Goal: Task Accomplishment & Management: Manage account settings

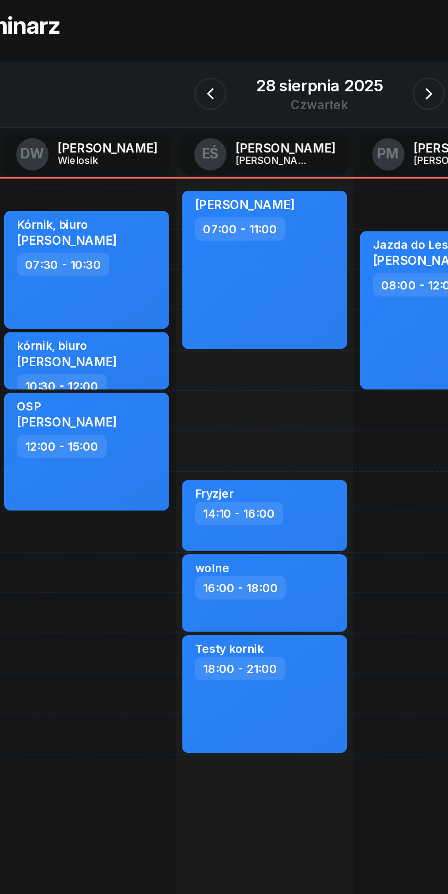
click at [278, 104] on button "button" at bounding box center [285, 102] width 18 height 18
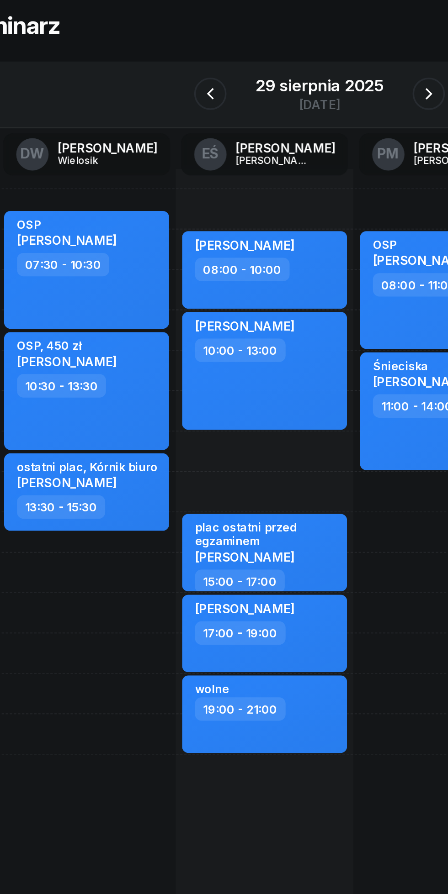
click at [285, 100] on icon "button" at bounding box center [285, 102] width 11 height 11
click at [284, 100] on icon "button" at bounding box center [285, 102] width 11 height 11
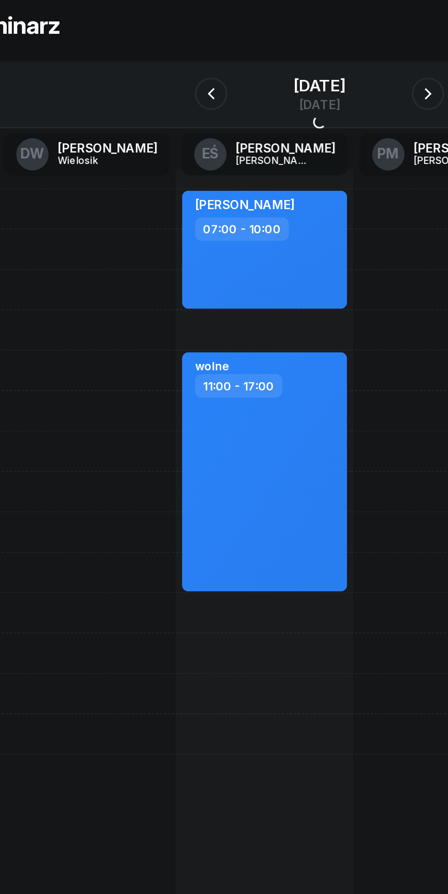
click at [285, 102] on icon "button" at bounding box center [285, 102] width 11 height 11
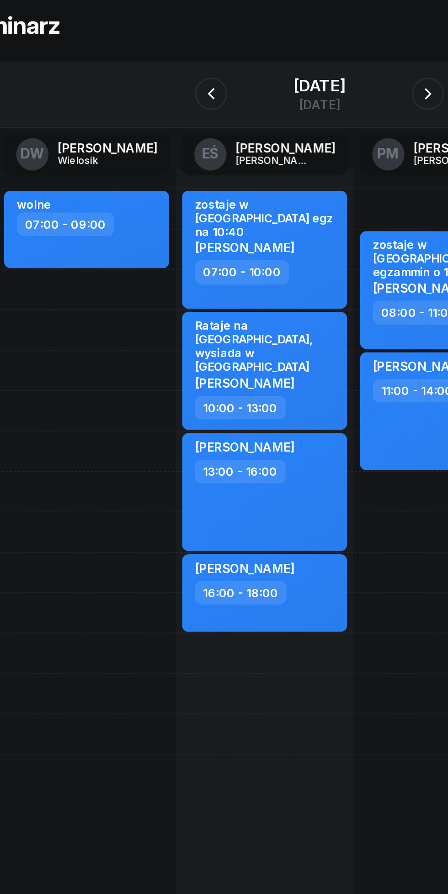
click at [163, 102] on icon "button" at bounding box center [162, 102] width 11 height 11
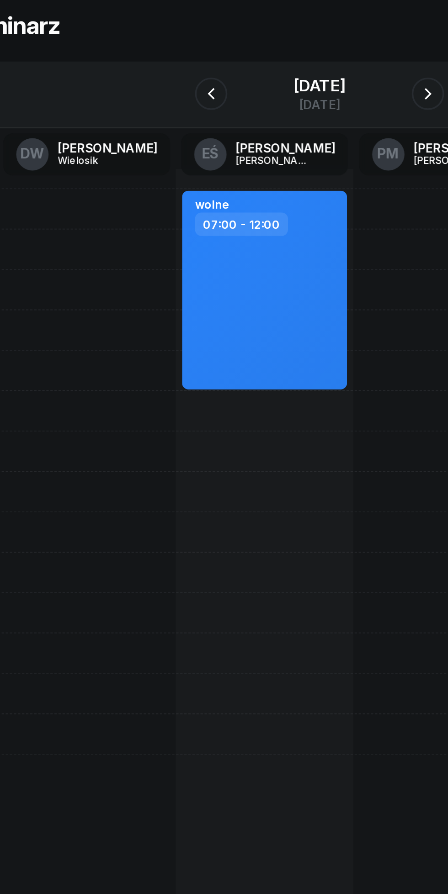
click at [163, 100] on icon "button" at bounding box center [163, 102] width 4 height 6
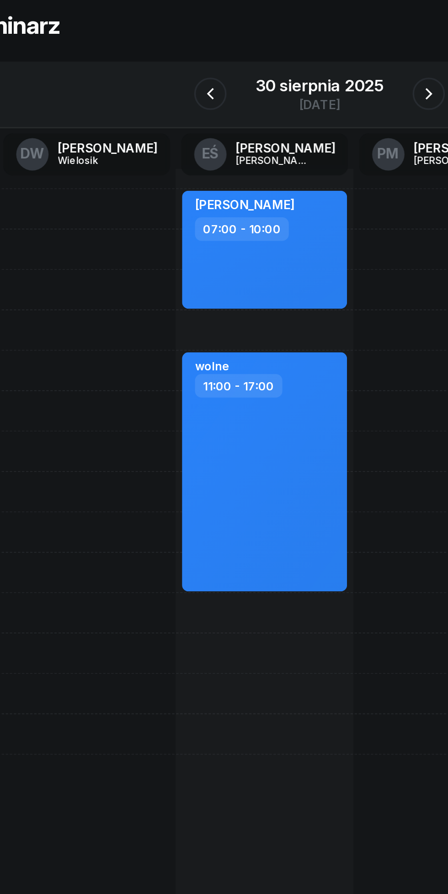
click at [162, 102] on icon "button" at bounding box center [162, 102] width 11 height 11
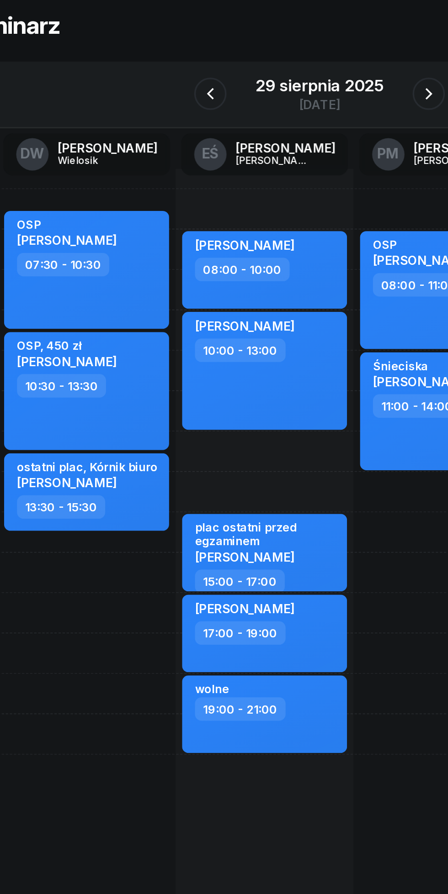
click at [221, 207] on div "08:00 - 10:00" at bounding box center [193, 201] width 80 height 13
select select "08"
select select "10"
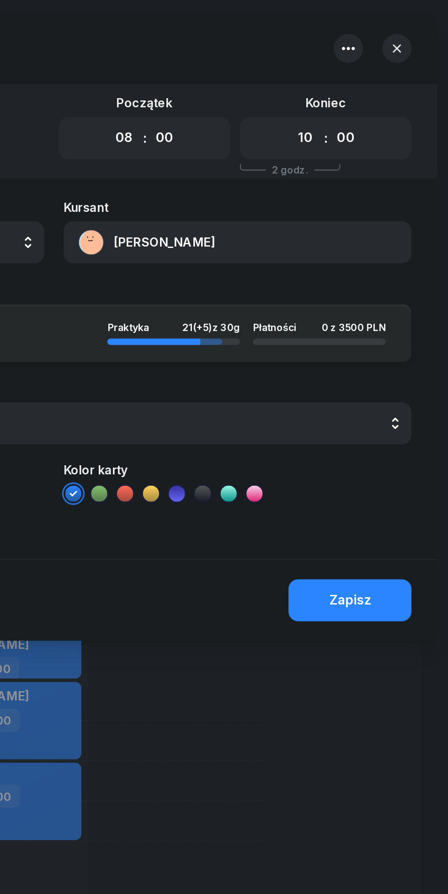
click at [391, 28] on icon "button" at bounding box center [390, 27] width 11 height 11
click at [354, 58] on div "Usuń" at bounding box center [348, 56] width 17 height 12
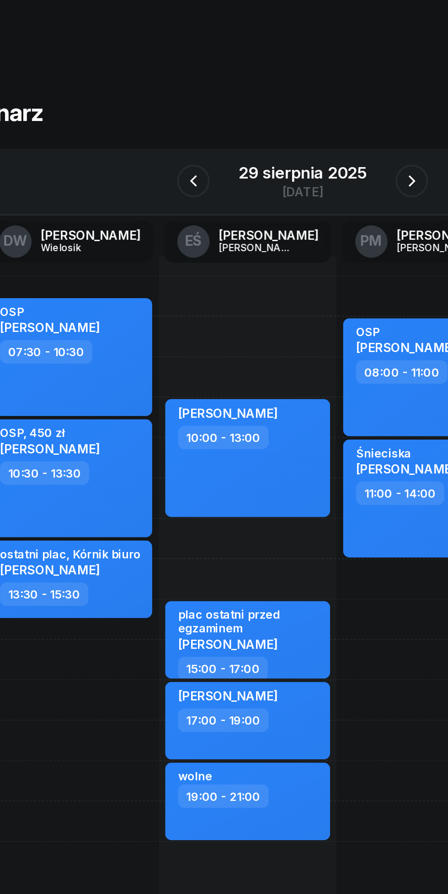
click at [134, 280] on div "OSP, 450 zł [PERSON_NAME] 10:30 - 13:30" at bounding box center [92, 270] width 93 height 67
select select "10"
select select "30"
select select "13"
select select "30"
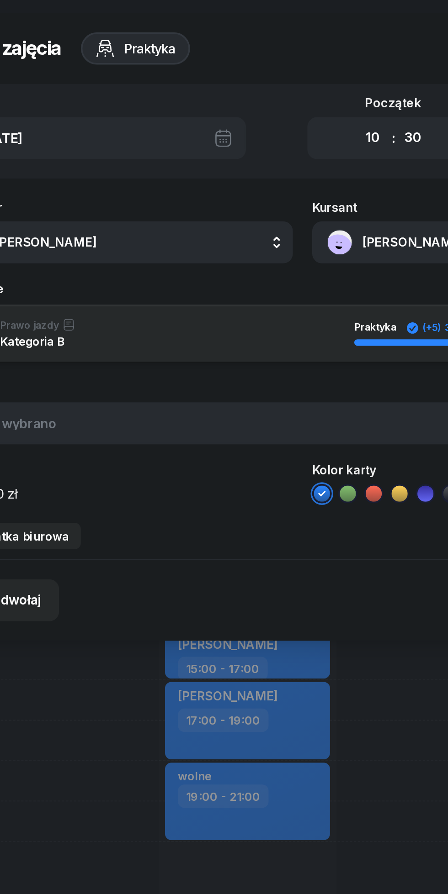
click at [153, 143] on button "DW [PERSON_NAME]" at bounding box center [120, 137] width 196 height 24
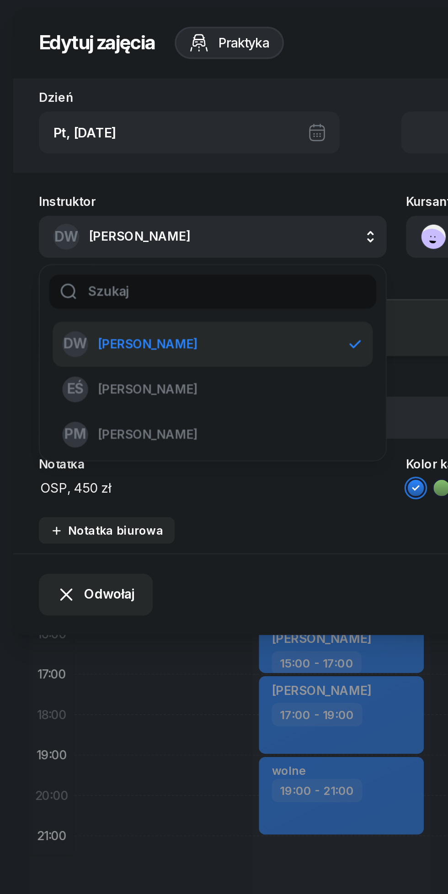
click at [116, 229] on div "EŚ [PERSON_NAME]" at bounding box center [114, 223] width 159 height 15
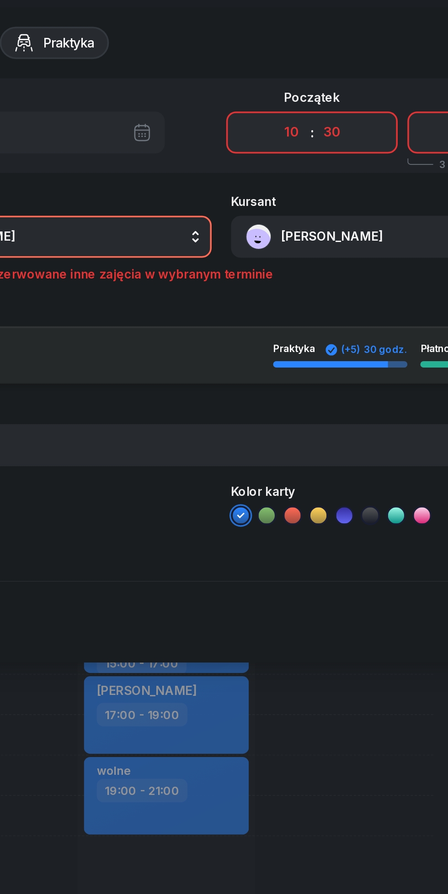
click at [265, 80] on select "00 01 02 03 04 05 06 07 08 09 10 11 12 13 14 15 16 17 18 19 20 21 22 23" at bounding box center [263, 78] width 17 height 19
select select "07"
click at [255, 69] on select "00 01 02 03 04 05 06 07 08 09 10 11 12 13 14 15 16 17 18 19 20 21 22 23" at bounding box center [263, 78] width 17 height 19
click at [287, 81] on select "00 05 10 15 20 25 30 35 40 45 50 55" at bounding box center [286, 78] width 17 height 19
select select "00"
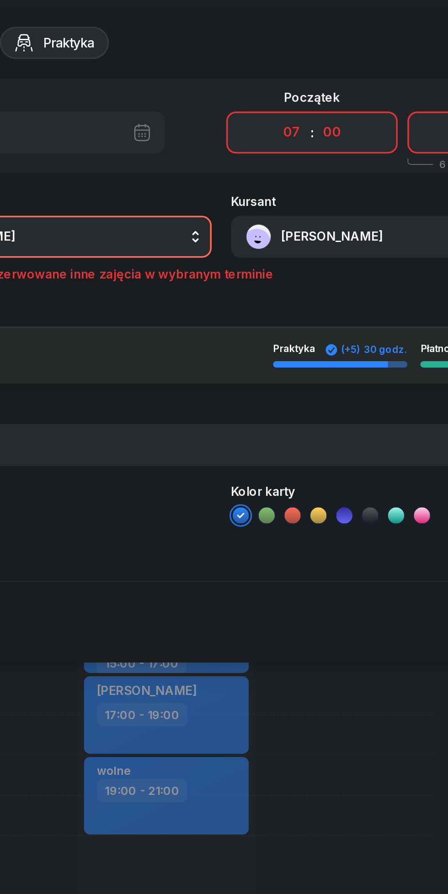
click at [278, 69] on select "00 05 10 15 20 25 30 35 40 45 50 55" at bounding box center [286, 78] width 17 height 19
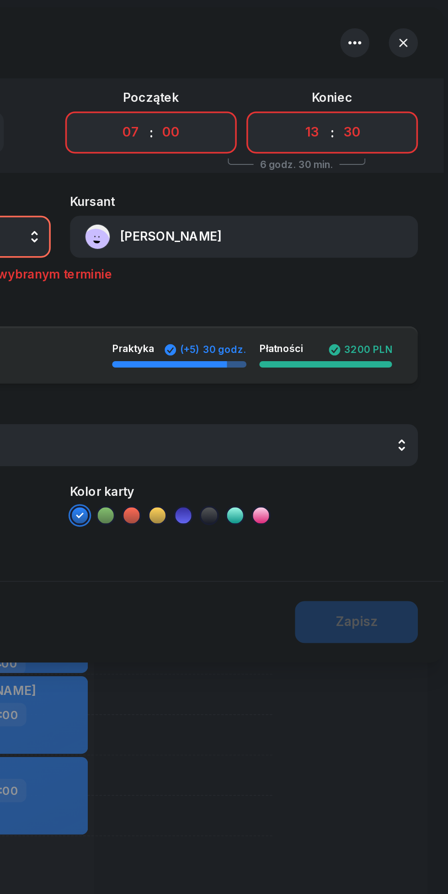
click at [367, 80] on select "00 01 02 03 04 05 06 07 08 09 10 11 12 13 14 15 16 17 18 19 20 21 22 23" at bounding box center [365, 78] width 17 height 19
select select "10"
click at [357, 69] on select "00 01 02 03 04 05 06 07 08 09 10 11 12 13 14 15 16 17 18 19 20 21 22 23" at bounding box center [365, 78] width 17 height 19
click at [393, 79] on select "00 05 10 15 20 25 30 35 40 45 50 55" at bounding box center [388, 78] width 17 height 19
select select "00"
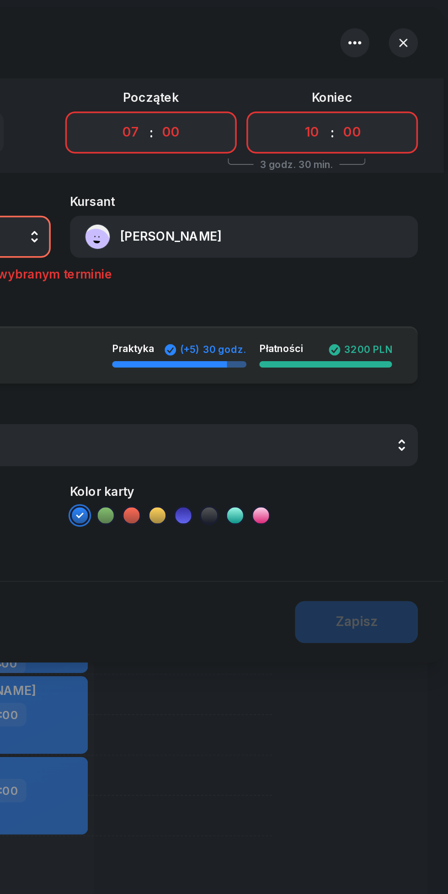
click at [380, 69] on select "00 05 10 15 20 25 30 35 40 45 50 55" at bounding box center [388, 78] width 17 height 19
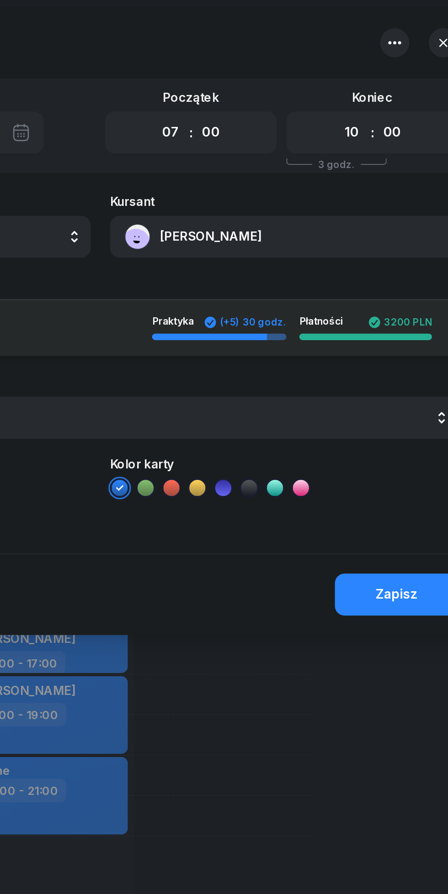
click at [382, 338] on div "Zapisz" at bounding box center [391, 339] width 24 height 12
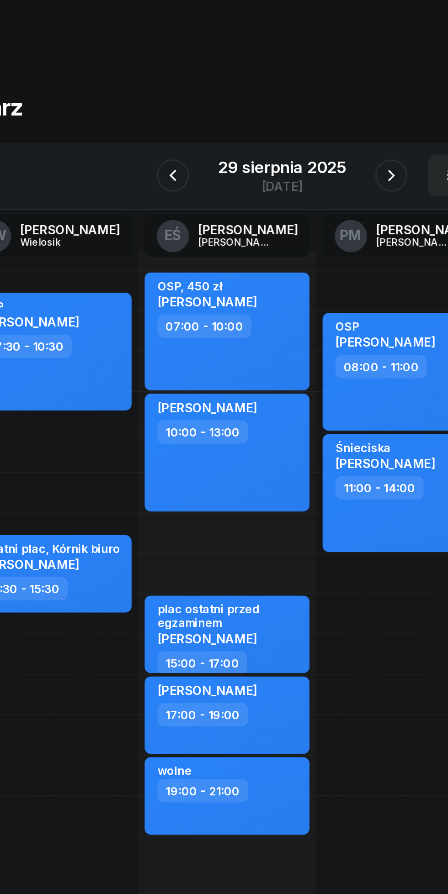
click at [296, 185] on div "OSP" at bounding box center [282, 188] width 56 height 8
select select "08"
select select "11"
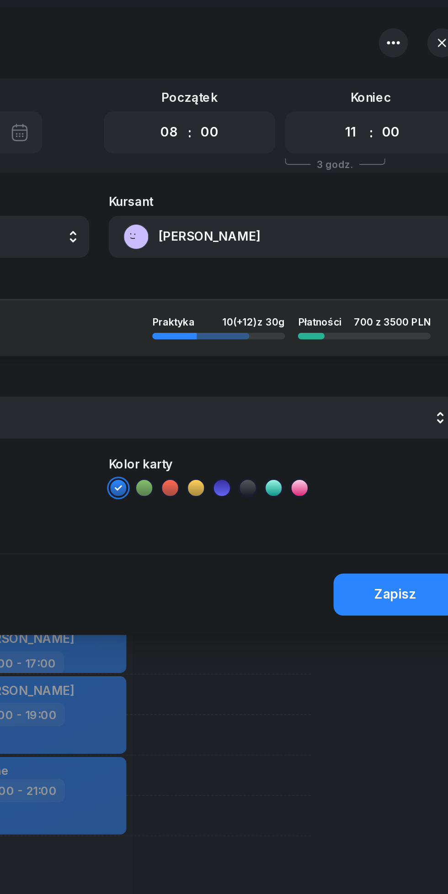
click at [268, 76] on select "00 01 02 03 04 05 06 07 08 09 10 11 12 13 14 15 16 17 18 19 20 21 22 23" at bounding box center [263, 78] width 17 height 19
select select "10"
click at [255, 69] on select "00 01 02 03 04 05 06 07 08 09 10 11 12 13 14 15 16 17 18 19 20 21 22 23" at bounding box center [263, 78] width 17 height 19
click at [291, 79] on select "00 05 10 15 20 25 30 35 40 45 50 55" at bounding box center [286, 78] width 17 height 19
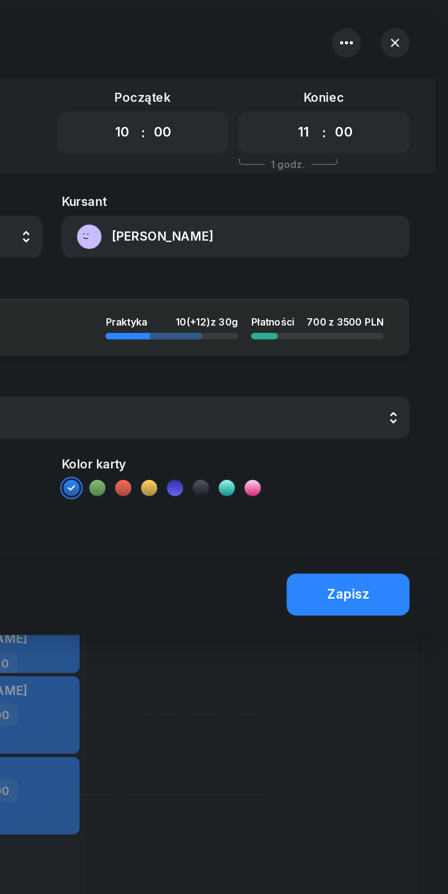
click at [418, 27] on icon "button" at bounding box center [417, 27] width 5 height 5
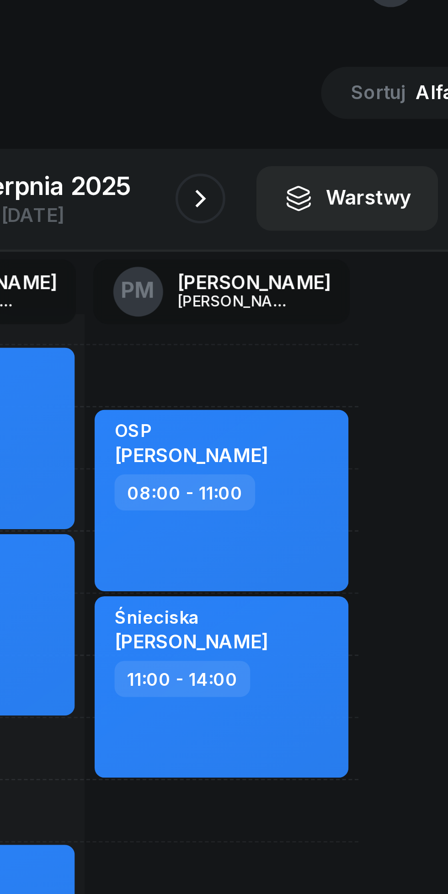
click at [324, 196] on div "OSP [PERSON_NAME]" at bounding box center [294, 194] width 80 height 20
select select "08"
select select "11"
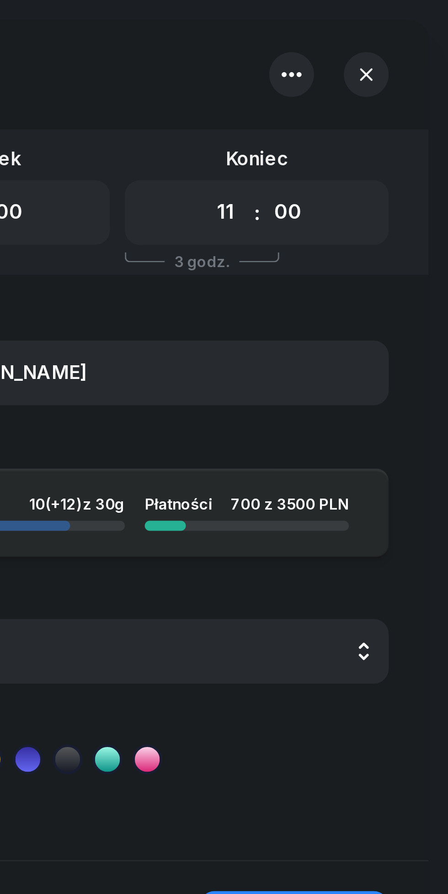
click at [420, 28] on icon "button" at bounding box center [417, 27] width 9 height 9
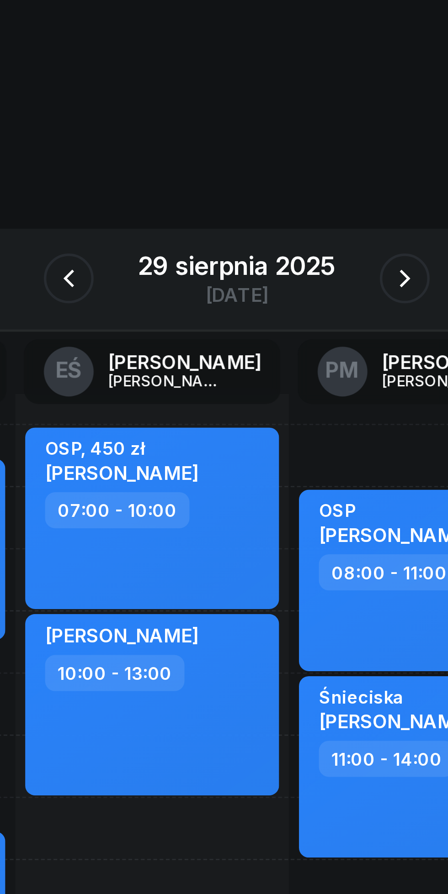
click at [281, 192] on span "[PERSON_NAME]" at bounding box center [282, 196] width 56 height 9
select select "08"
select select "11"
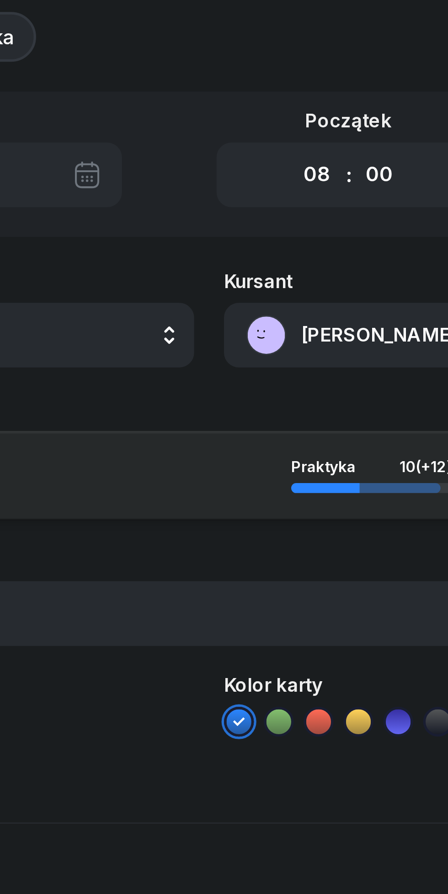
click at [264, 79] on select "00 01 02 03 04 05 06 07 08 09 10 11 12 13 14 15 16 17 18 19 20 21 22 23" at bounding box center [263, 78] width 17 height 19
select select "10"
click at [255, 69] on select "00 01 02 03 04 05 06 07 08 09 10 11 12 13 14 15 16 17 18 19 20 21 22 23" at bounding box center [263, 78] width 17 height 19
click at [285, 78] on select "00 05 10 15 20 25 30 35 40 45 50 55" at bounding box center [286, 78] width 17 height 19
select select "30"
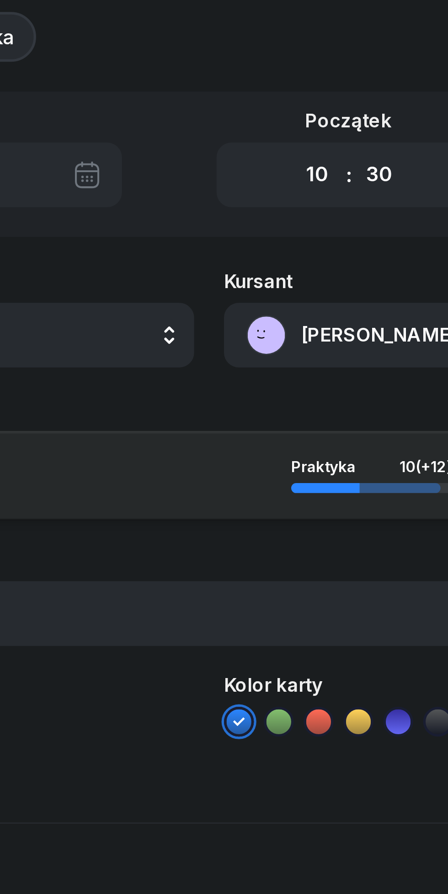
click at [278, 69] on select "00 05 10 15 20 25 30 35 40 45 50 55" at bounding box center [286, 78] width 17 height 19
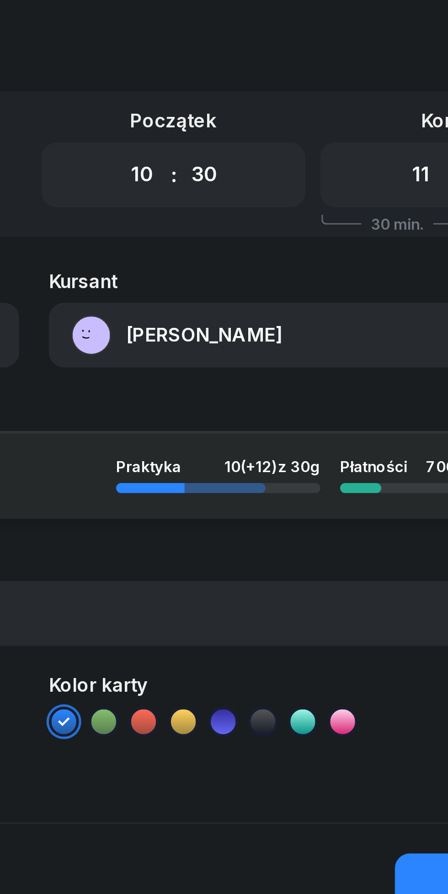
click at [352, 77] on div "00 01 02 03 04 05 06 07 08 09 10 11 12 13 14 15 16 17 18 19 20 21 22 23 : 00 05…" at bounding box center [377, 78] width 97 height 24
click at [361, 76] on select "00 01 02 03 04 05 06 07 08 09 10 11 12 13 14 15 16 17 18 19 20 21 22 23" at bounding box center [365, 78] width 17 height 19
select select "12"
click at [357, 69] on select "00 01 02 03 04 05 06 07 08 09 10 11 12 13 14 15 16 17 18 19 20 21 22 23" at bounding box center [365, 78] width 17 height 19
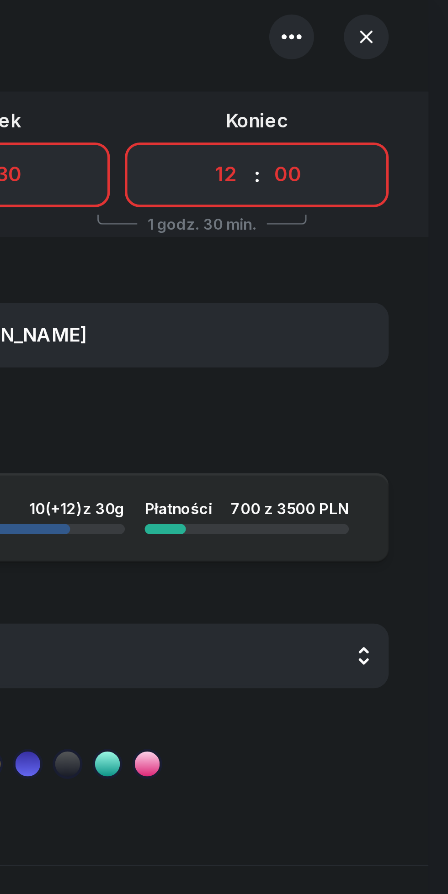
click at [395, 78] on select "00 05 10 15 20 25 30 35 40 45 50 55" at bounding box center [388, 78] width 17 height 19
select select "30"
click at [380, 69] on select "00 05 10 15 20 25 30 35 40 45 50 55" at bounding box center [388, 78] width 17 height 19
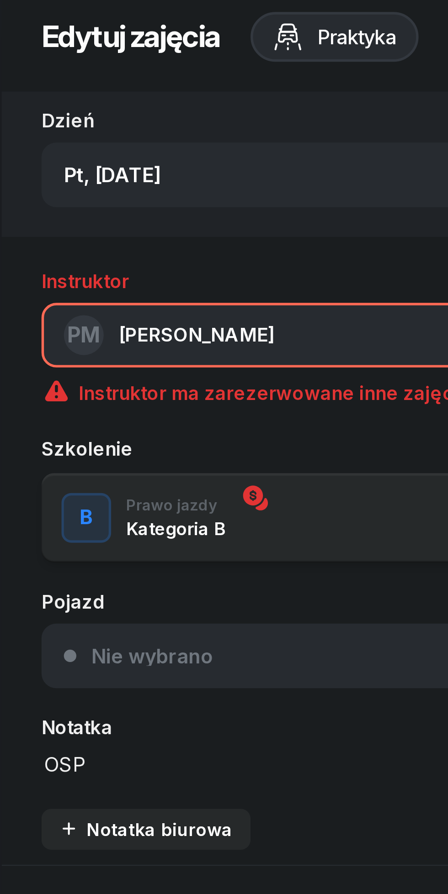
click at [70, 133] on span "[PERSON_NAME]" at bounding box center [78, 136] width 57 height 9
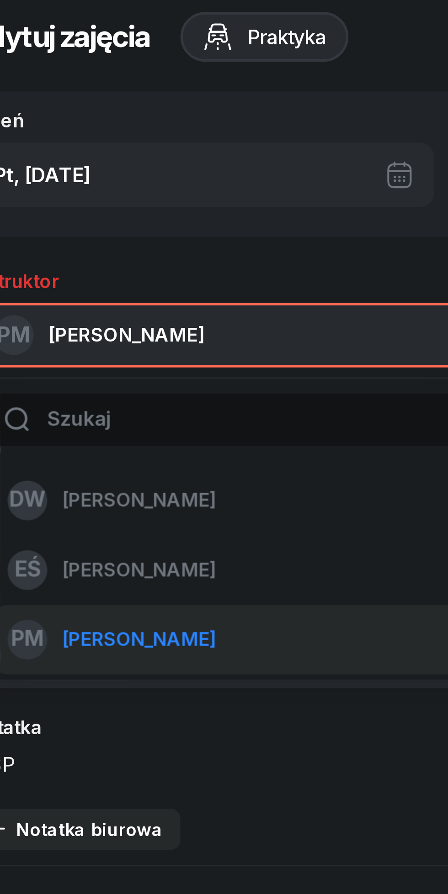
click at [70, 196] on span "[PERSON_NAME]" at bounding box center [83, 198] width 56 height 12
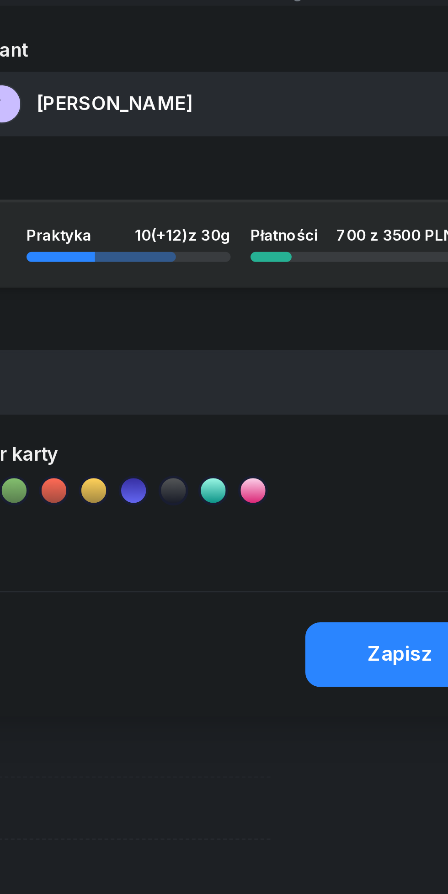
click at [384, 340] on div "Zapisz" at bounding box center [391, 339] width 24 height 12
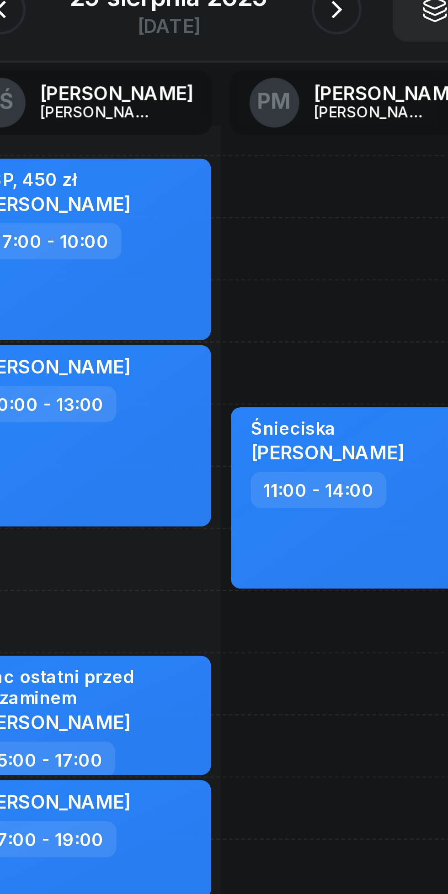
click at [208, 278] on div "[PERSON_NAME] 10:00 - 13:00" at bounding box center [192, 259] width 93 height 67
select select "10"
select select "13"
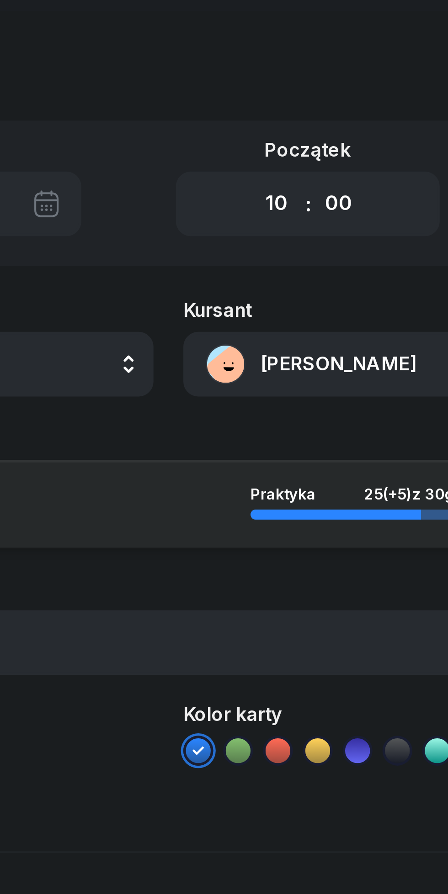
click at [261, 78] on select "00 01 02 03 04 05 06 07 08 09 10 11 12 13 14 15 16 17 18 19 20 21 22 23" at bounding box center [263, 78] width 17 height 19
select select "08"
click at [255, 69] on select "00 01 02 03 04 05 06 07 08 09 10 11 12 13 14 15 16 17 18 19 20 21 22 23" at bounding box center [263, 78] width 17 height 19
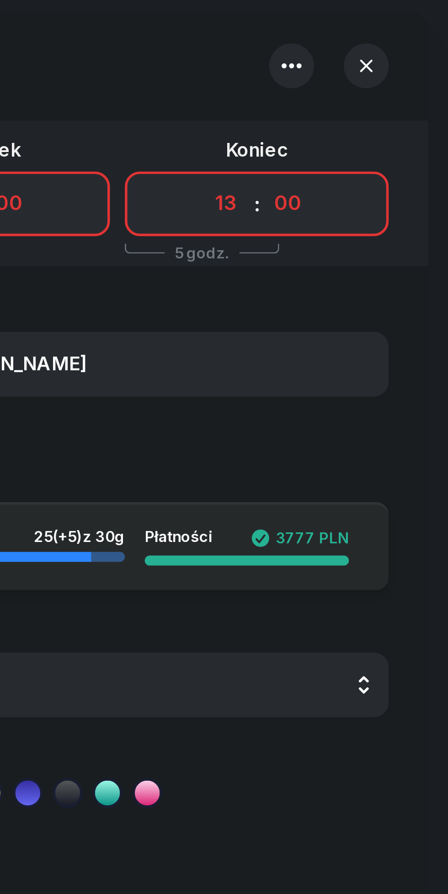
click at [362, 76] on select "00 01 02 03 04 05 06 07 08 09 10 11 12 13 14 15 16 17 18 19 20 21 22 23" at bounding box center [365, 78] width 17 height 19
select select "11"
click at [357, 69] on select "00 01 02 03 04 05 06 07 08 09 10 11 12 13 14 15 16 17 18 19 20 21 22 23" at bounding box center [365, 78] width 17 height 19
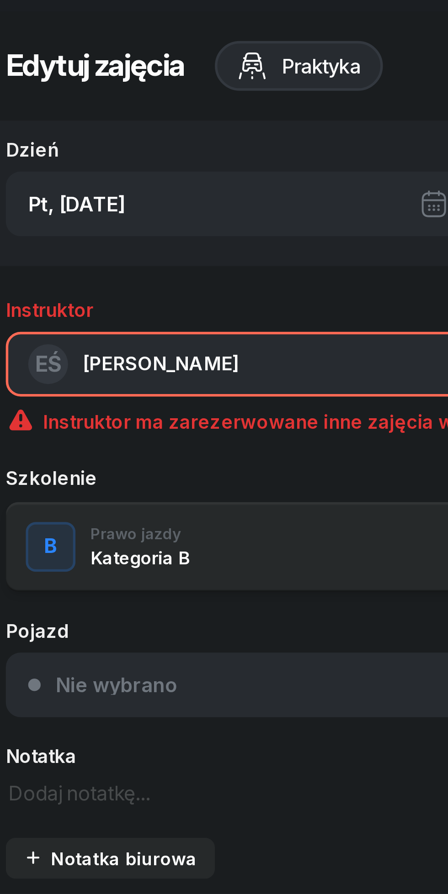
click at [65, 139] on span "[PERSON_NAME]" at bounding box center [78, 136] width 57 height 9
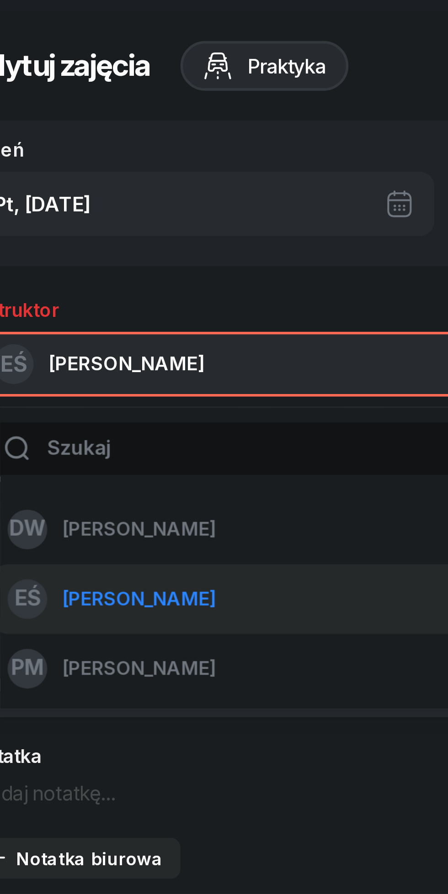
click at [66, 137] on span "[PERSON_NAME]" at bounding box center [78, 136] width 57 height 9
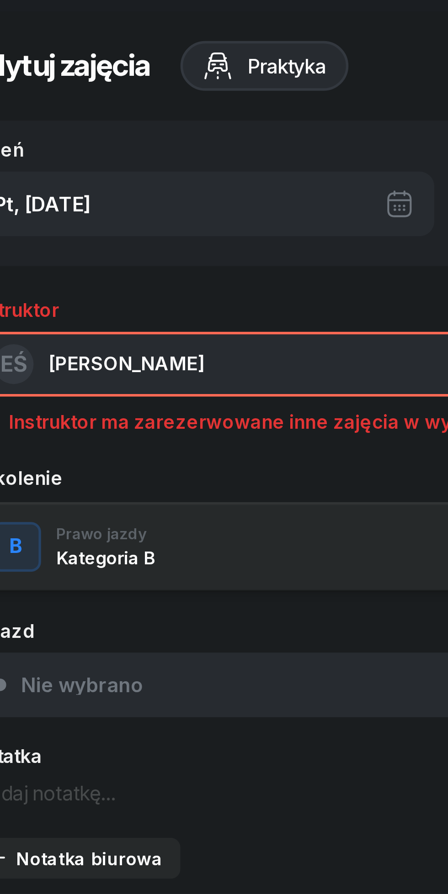
click at [68, 139] on span "[PERSON_NAME]" at bounding box center [78, 136] width 57 height 9
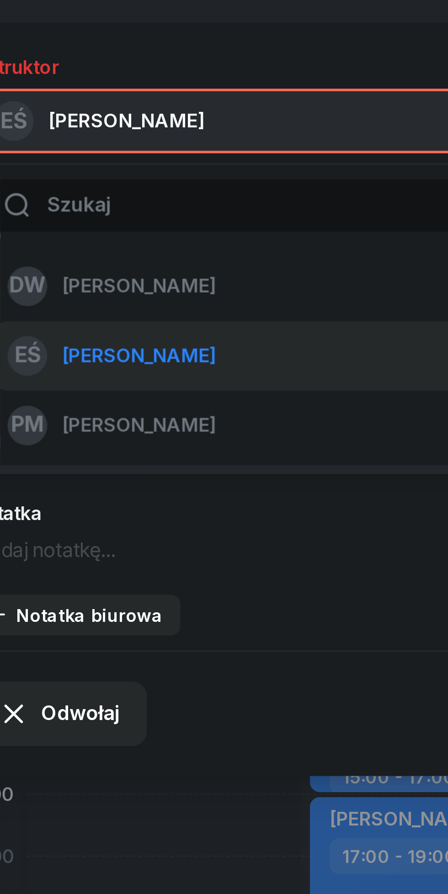
click at [67, 252] on span "[PERSON_NAME]" at bounding box center [83, 249] width 56 height 12
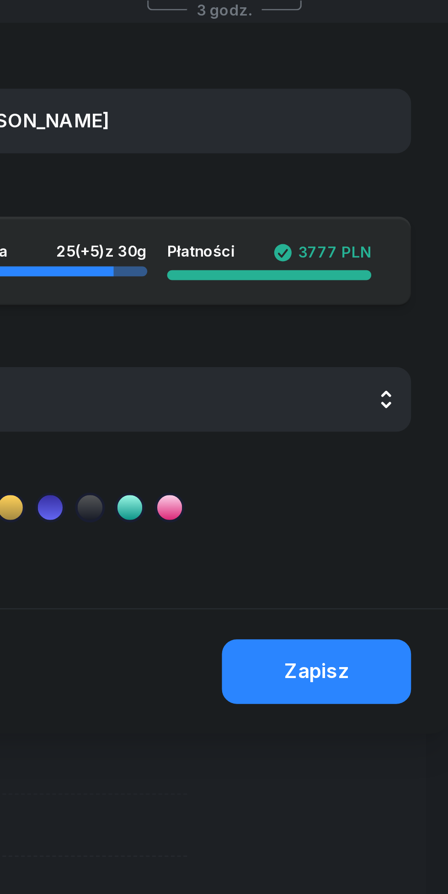
click at [402, 338] on div "Zapisz" at bounding box center [391, 339] width 24 height 12
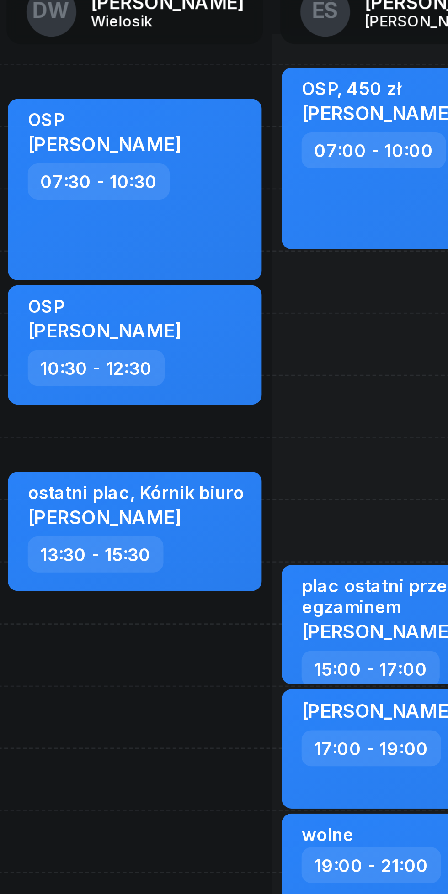
click at [143, 287] on div "OSP [PERSON_NAME] 07:30 - 10:30 OSP [PERSON_NAME] 10:30 - 12:30 kursant odwołał…" at bounding box center [193, 350] width 100 height 411
select select "12"
select select "13"
select select "30"
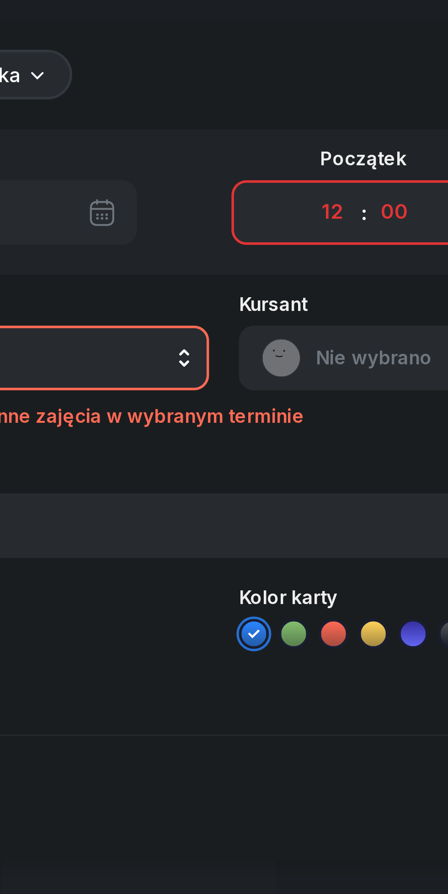
click at [285, 75] on select "00 05 10 15 20 25 30 35 40 45 50 55" at bounding box center [286, 78] width 17 height 19
select select "30"
click at [278, 69] on select "00 05 10 15 20 25 30 35 40 45 50 55" at bounding box center [286, 78] width 17 height 19
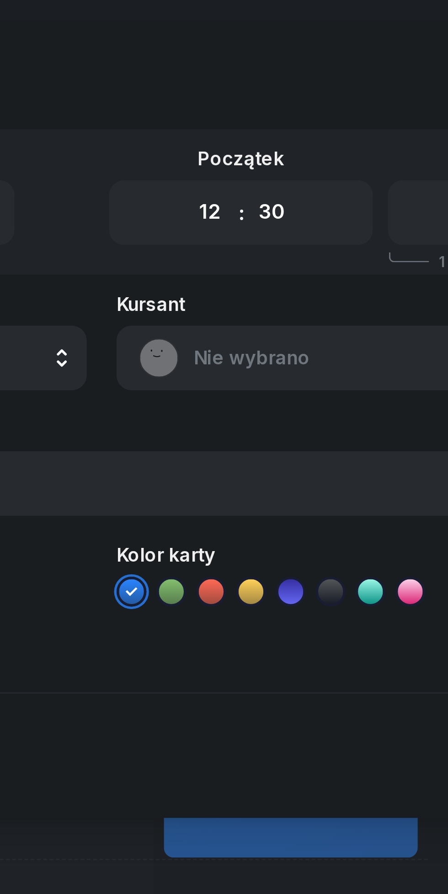
click at [274, 129] on span "Nie wybrano" at bounding box center [338, 132] width 160 height 12
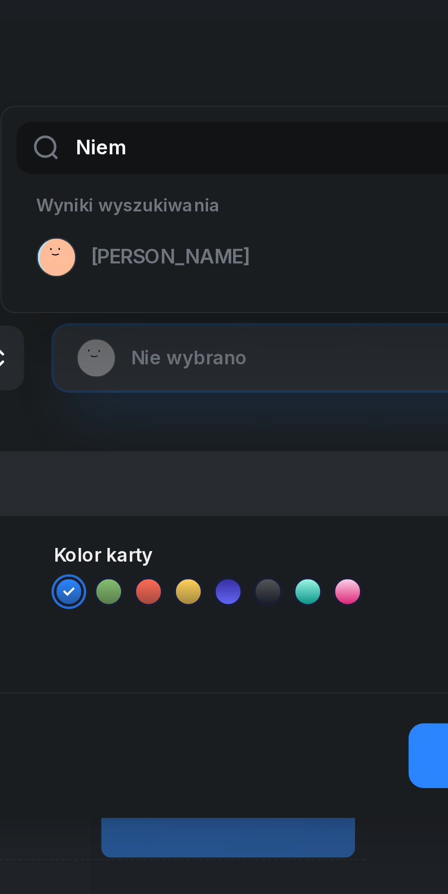
type input "Niem"
click at [252, 96] on span "[PERSON_NAME]" at bounding box center [272, 95] width 58 height 12
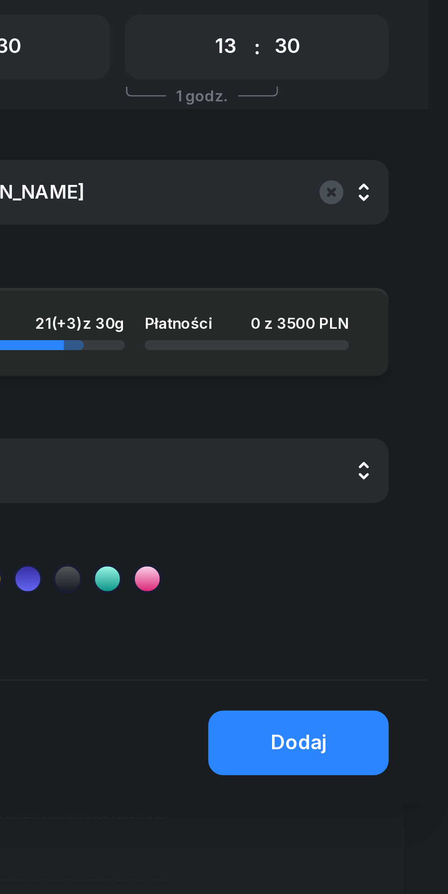
click at [391, 332] on div "Dodaj" at bounding box center [392, 334] width 21 height 12
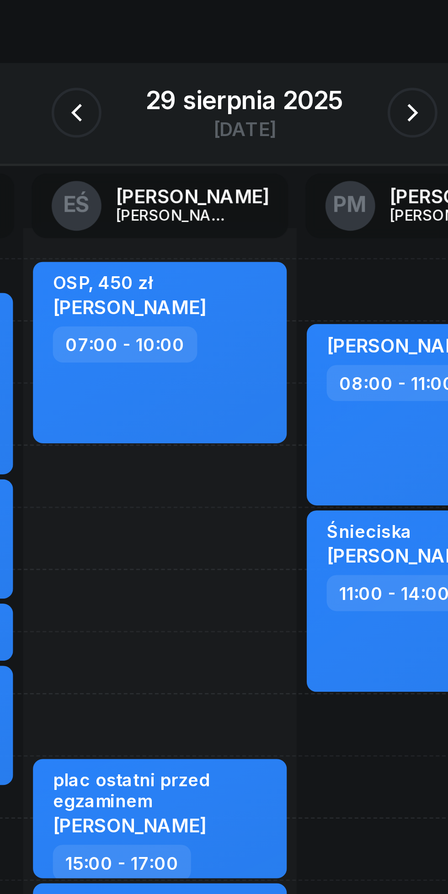
click at [267, 230] on div "[PERSON_NAME] 08:00 - 11:00" at bounding box center [293, 213] width 93 height 67
select select "08"
select select "11"
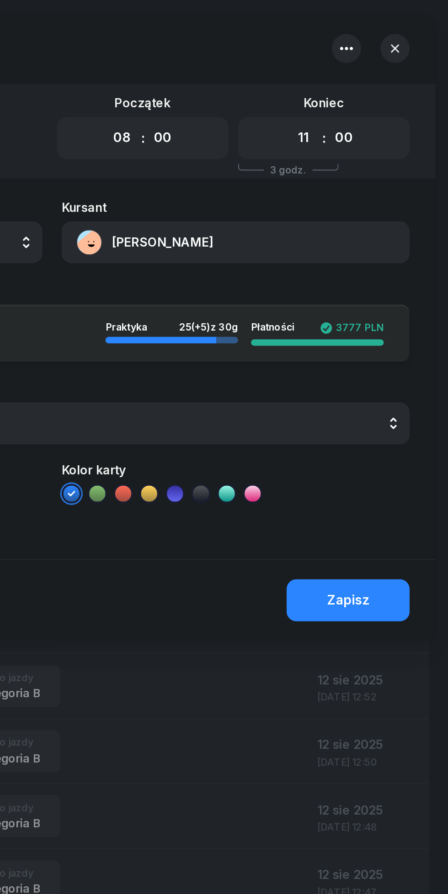
click at [418, 27] on icon "button" at bounding box center [417, 27] width 5 height 5
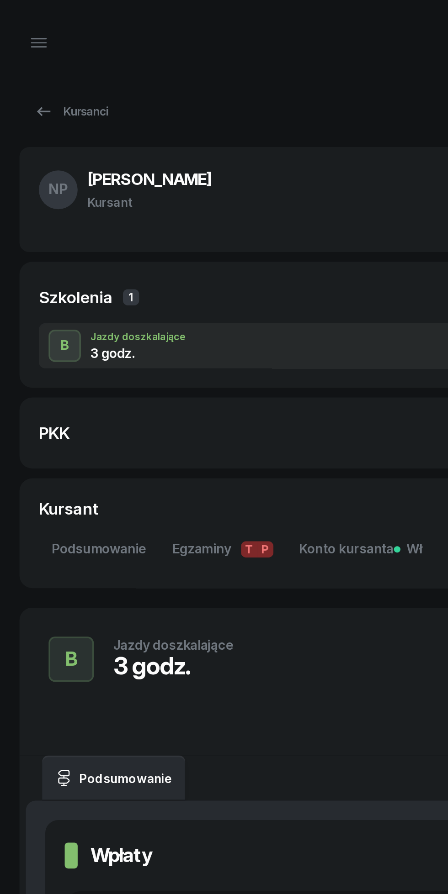
click at [17, 28] on icon "button" at bounding box center [21, 24] width 11 height 11
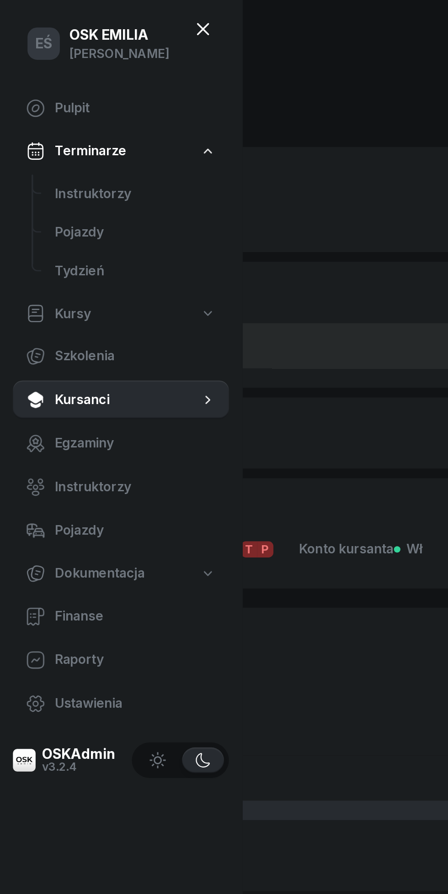
click at [56, 116] on link "Instruktorzy" at bounding box center [77, 110] width 106 height 22
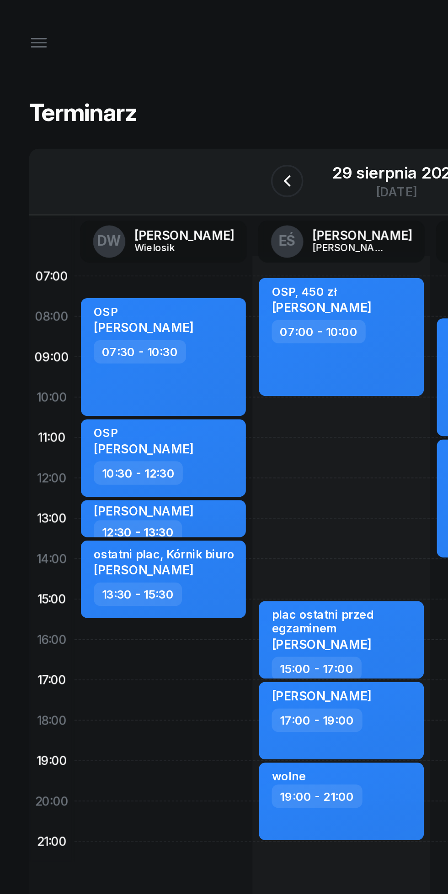
click at [103, 245] on div "OSP" at bounding box center [81, 245] width 56 height 8
select select "10"
select select "30"
select select "12"
select select "30"
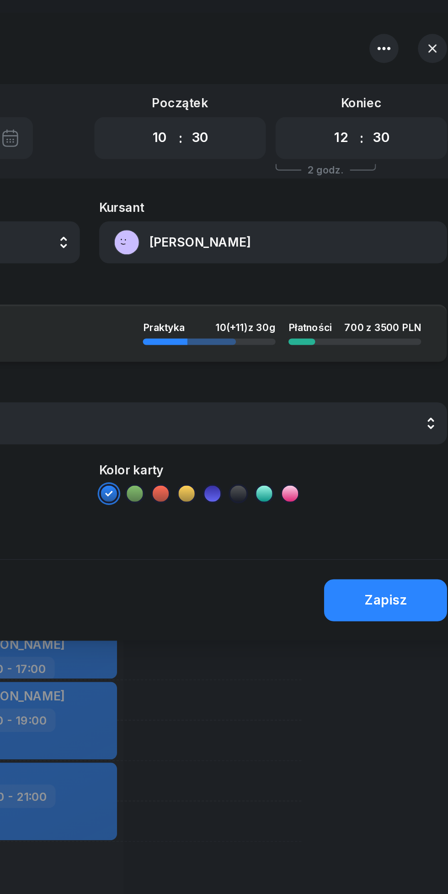
click at [284, 132] on button "[PERSON_NAME]" at bounding box center [327, 137] width 196 height 24
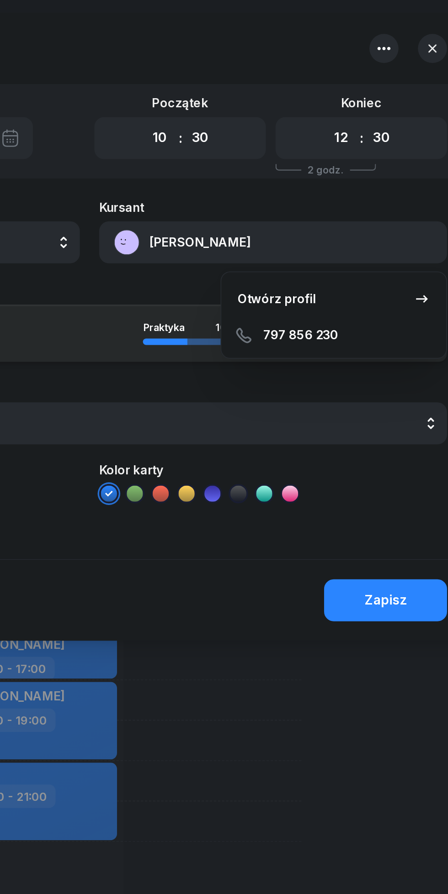
click at [336, 193] on div "797 856 230" at bounding box center [362, 189] width 120 height 18
click at [344, 191] on div "797 856 230" at bounding box center [362, 189] width 120 height 18
click at [338, 189] on div "797 856 230" at bounding box center [362, 189] width 120 height 18
click at [356, 190] on div "797 856 230" at bounding box center [362, 189] width 120 height 18
click at [355, 188] on div "797 856 230" at bounding box center [362, 189] width 120 height 18
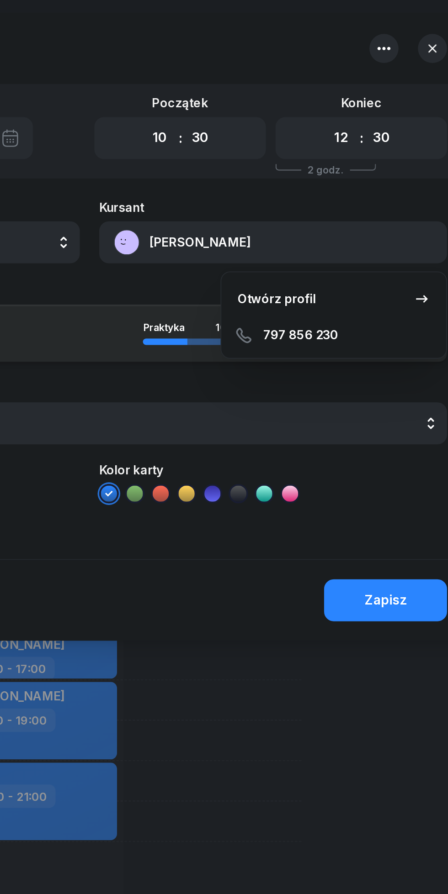
click at [341, 178] on link "Otwórz profil" at bounding box center [362, 169] width 120 height 23
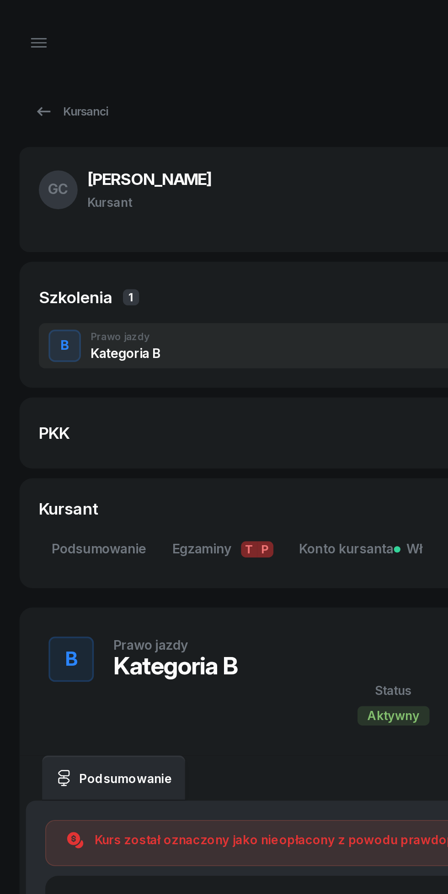
click at [190, 308] on span "Konto kursanta Wł" at bounding box center [203, 311] width 69 height 12
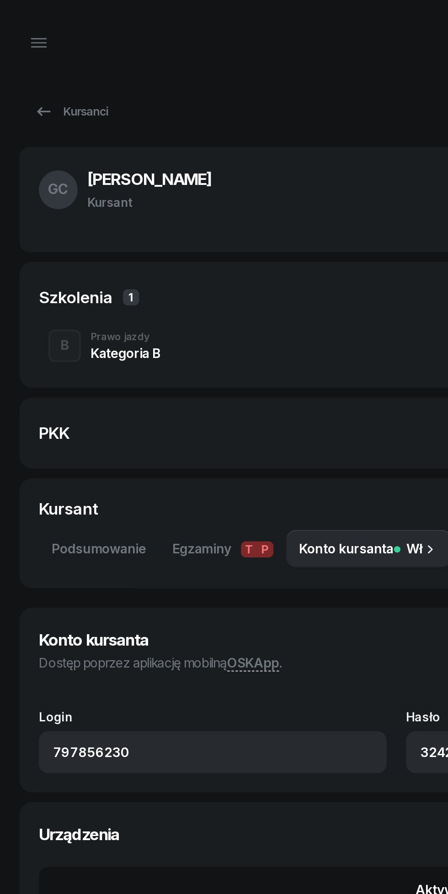
click at [188, 309] on span "Konto kursanta Wł" at bounding box center [203, 311] width 69 height 12
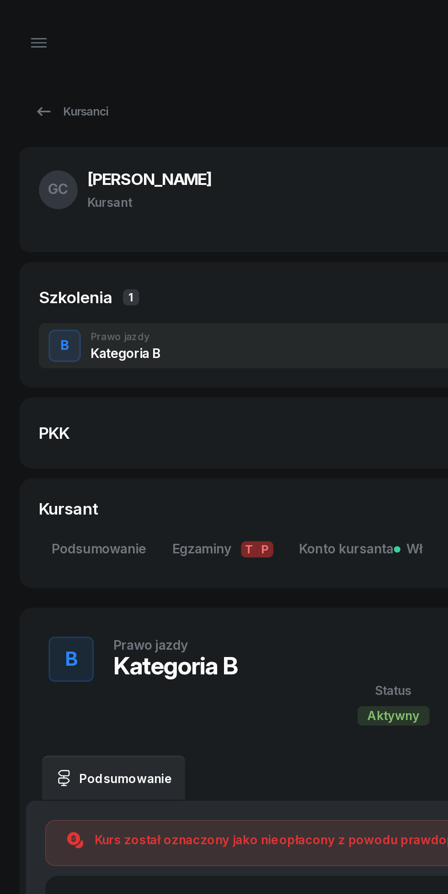
click at [28, 56] on link "Kursanci" at bounding box center [40, 63] width 58 height 18
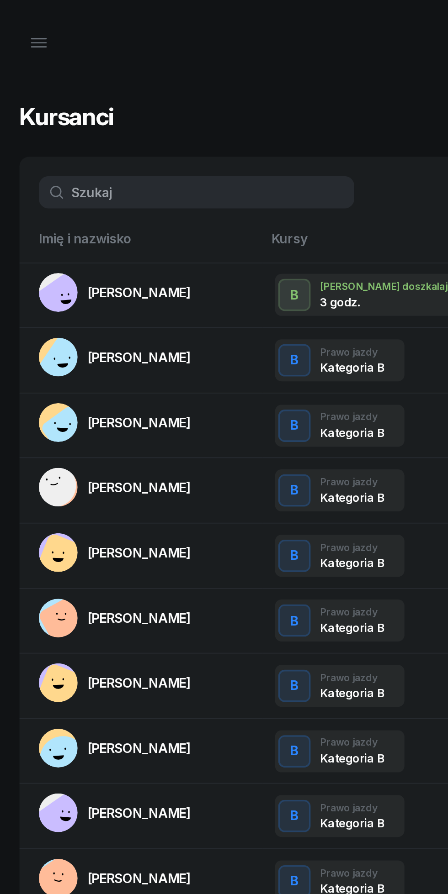
click at [21, 22] on icon "button" at bounding box center [21, 24] width 11 height 11
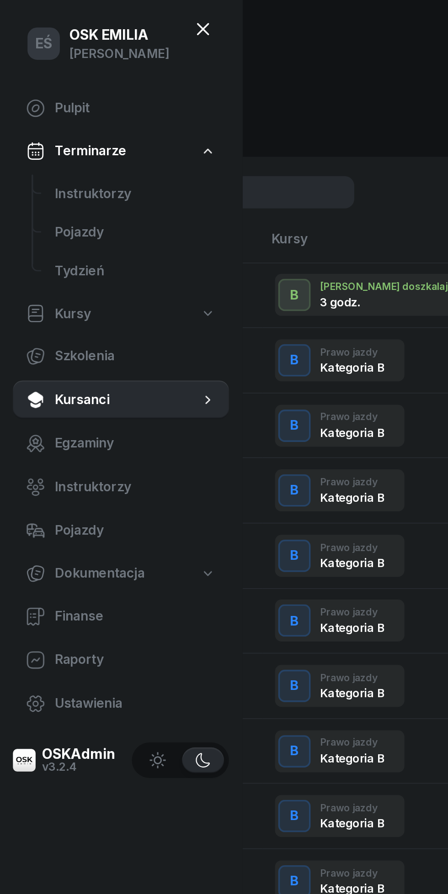
click at [66, 111] on span "Instruktorzy" at bounding box center [76, 110] width 91 height 12
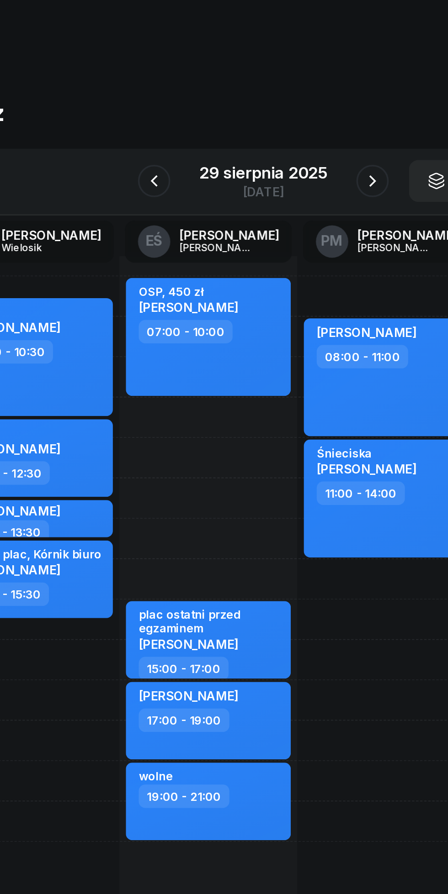
click at [284, 100] on icon "button" at bounding box center [286, 102] width 4 height 6
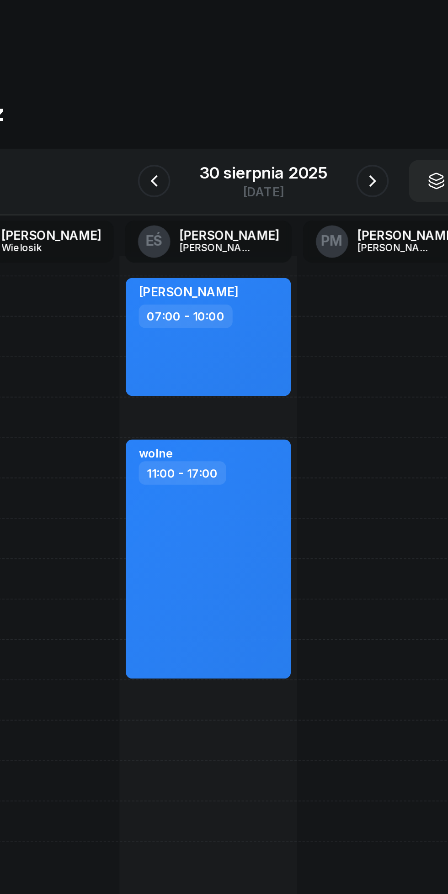
click at [279, 98] on button "button" at bounding box center [285, 102] width 18 height 18
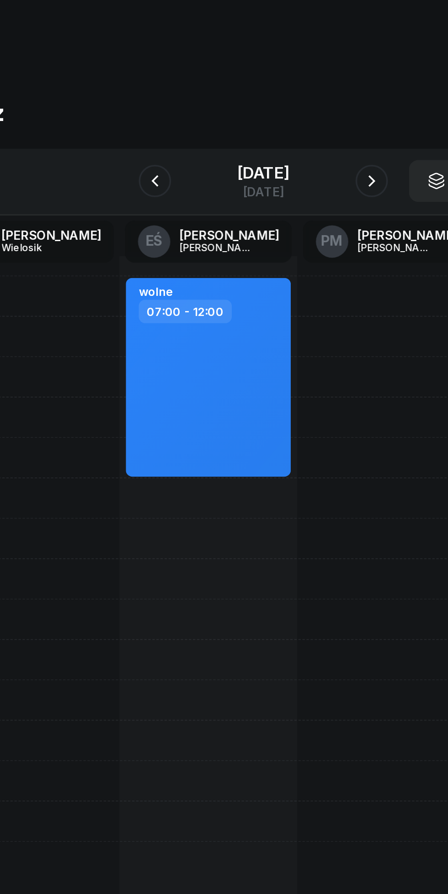
click at [279, 100] on button "button" at bounding box center [285, 102] width 18 height 18
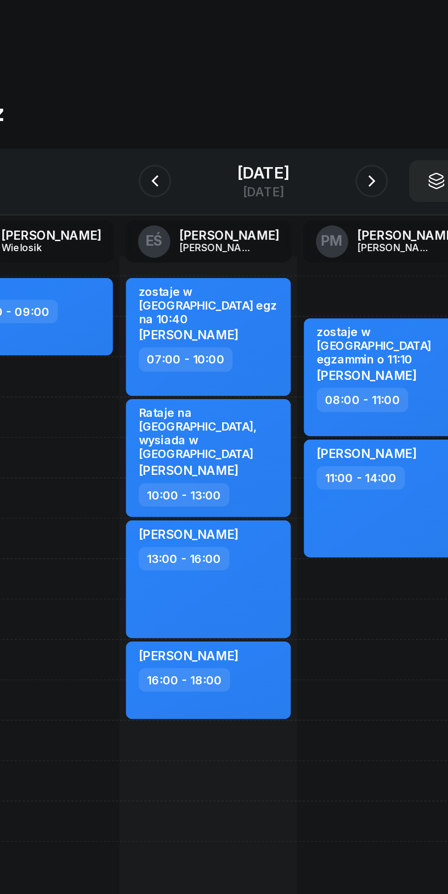
click at [288, 406] on div "zostaje w [GEOGRAPHIC_DATA] egzammin o 11:10 [PERSON_NAME] 08:00 - 11:00 [PERSO…" at bounding box center [293, 350] width 100 height 411
select select "17"
select select "19"
